Goal: Transaction & Acquisition: Subscribe to service/newsletter

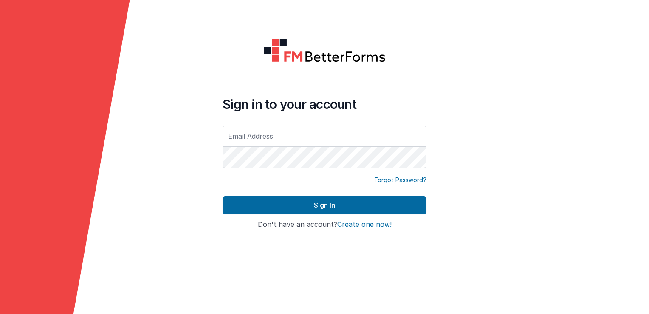
type input "[EMAIL_ADDRESS][DOMAIN_NAME]"
click at [376, 222] on button "Create one now!" at bounding box center [364, 225] width 54 height 8
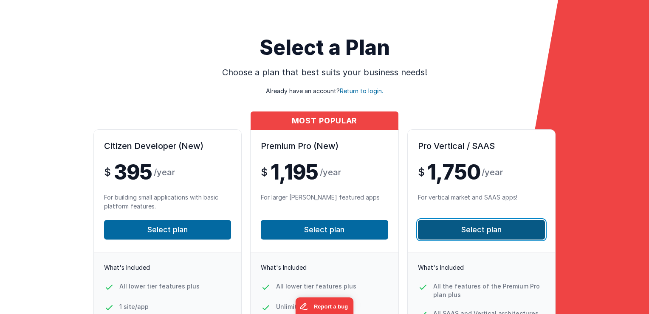
click at [468, 229] on button "Select plan" at bounding box center [481, 230] width 127 height 20
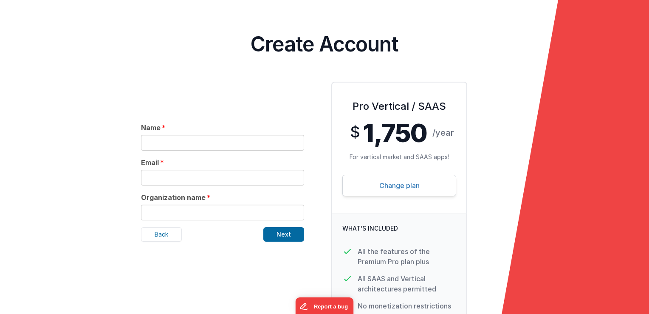
click at [368, 183] on link "Change plan" at bounding box center [400, 185] width 114 height 21
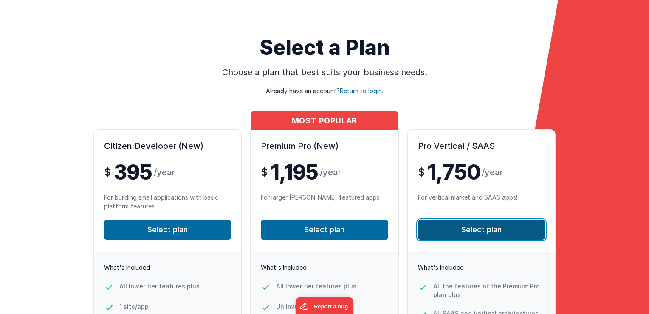
click at [441, 224] on button "Select plan" at bounding box center [481, 230] width 127 height 20
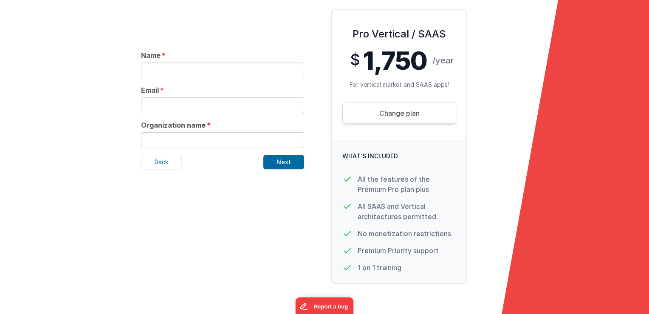
scroll to position [95, 0]
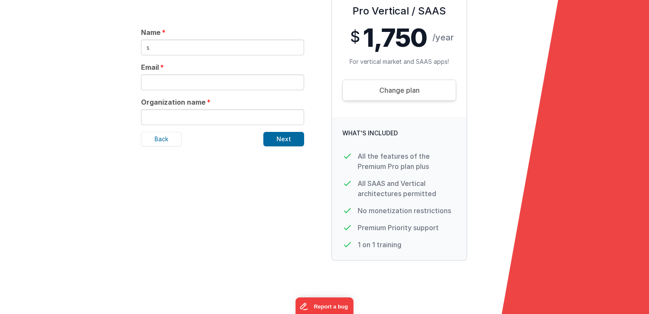
type input "silas test"
type input "[EMAIL_ADDRESS][DOMAIN_NAME]"
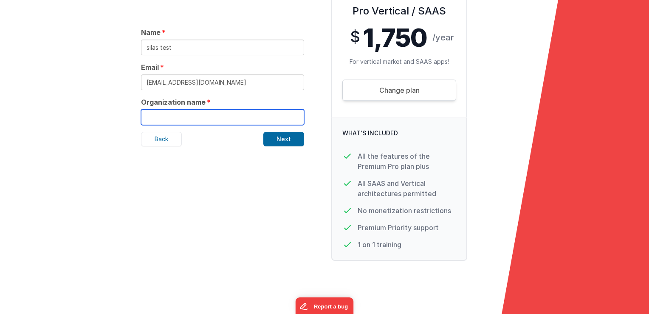
type input "[PERSON_NAME] Engineering"
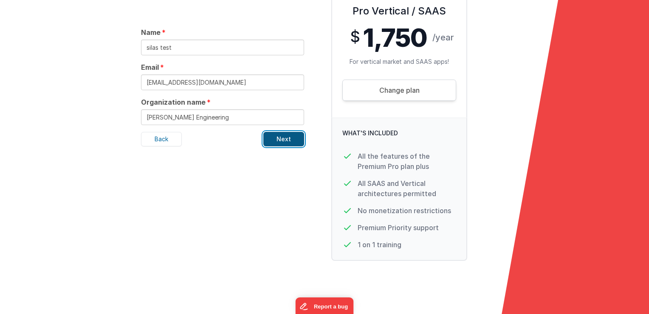
click at [272, 137] on button "Next" at bounding box center [284, 139] width 41 height 14
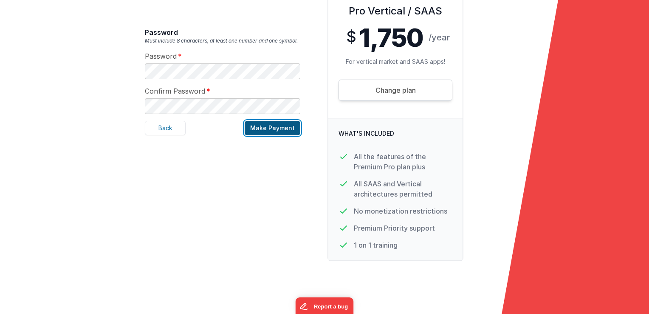
click at [292, 127] on button "Make Payment" at bounding box center [273, 128] width 56 height 14
click at [264, 128] on button "Make Payment" at bounding box center [273, 128] width 56 height 14
